Goal: Transaction & Acquisition: Purchase product/service

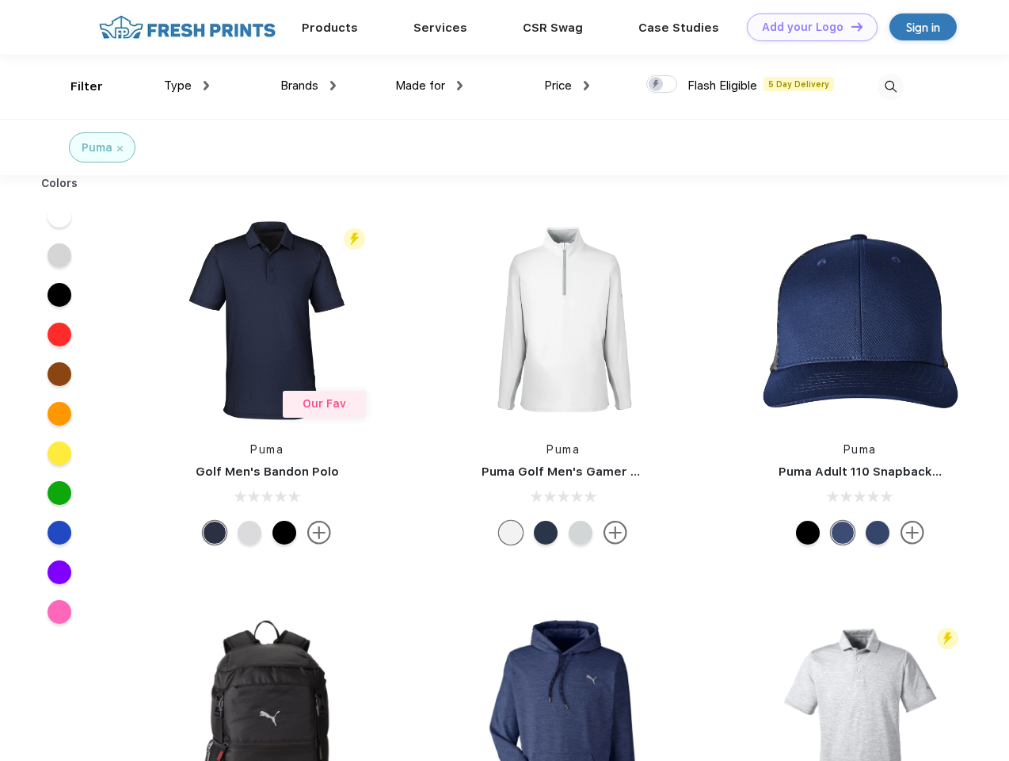
click at [807, 27] on link "Add your Logo Design Tool" at bounding box center [812, 27] width 131 height 28
click at [0, 0] on div "Design Tool" at bounding box center [0, 0] width 0 height 0
click at [850, 26] on link "Add your Logo Design Tool" at bounding box center [812, 27] width 131 height 28
click at [76, 86] on div "Filter" at bounding box center [87, 87] width 32 height 18
click at [187, 86] on span "Type" at bounding box center [178, 85] width 28 height 14
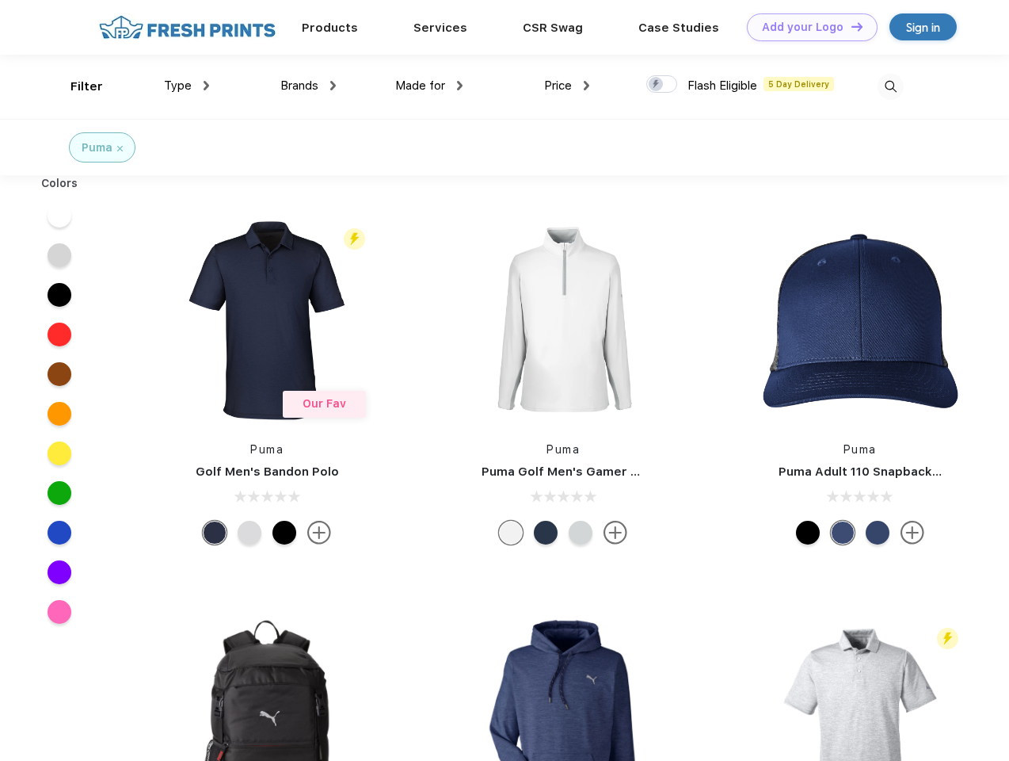
click at [308, 86] on span "Brands" at bounding box center [299, 85] width 38 height 14
click at [429, 86] on span "Made for" at bounding box center [420, 85] width 50 height 14
click at [567, 86] on span "Price" at bounding box center [558, 85] width 28 height 14
click at [662, 85] on div at bounding box center [662, 83] width 31 height 17
click at [657, 85] on input "checkbox" at bounding box center [652, 79] width 10 height 10
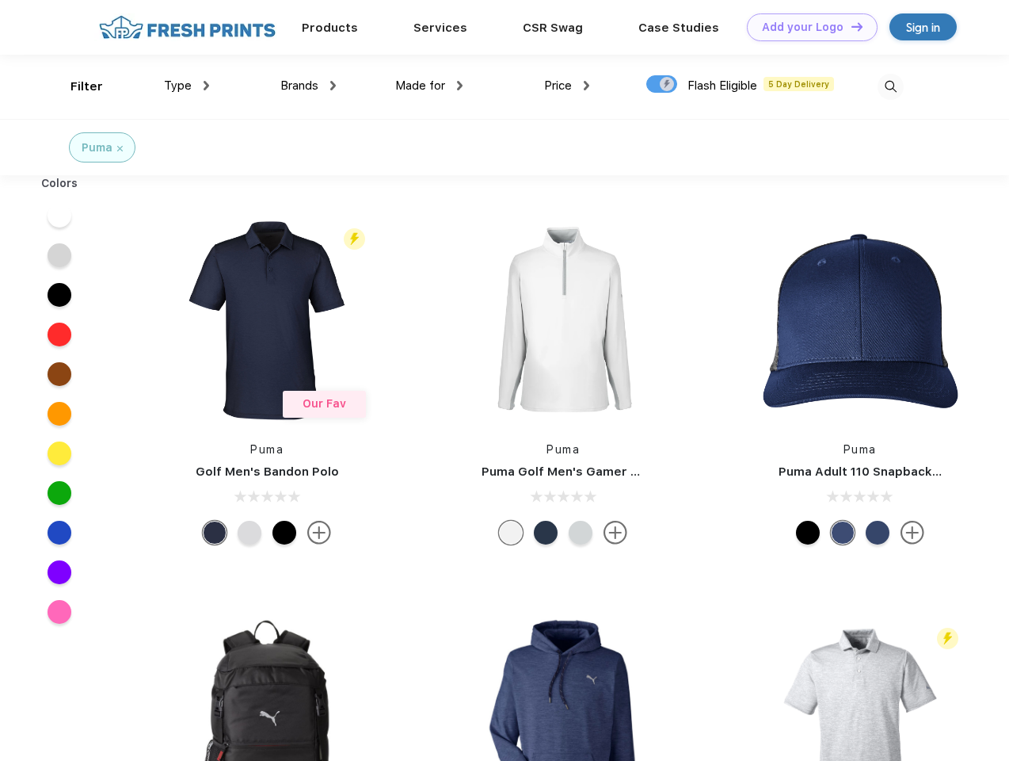
click at [891, 86] on img at bounding box center [891, 87] width 26 height 26
